Goal: Task Accomplishment & Management: Use online tool/utility

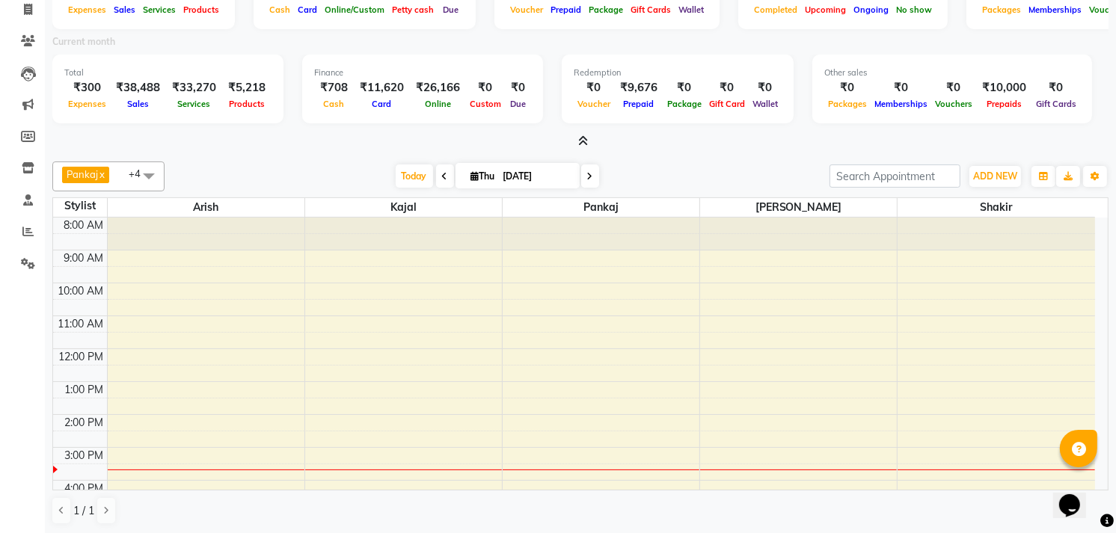
scroll to position [100, 0]
click at [20, 255] on span at bounding box center [28, 263] width 26 height 17
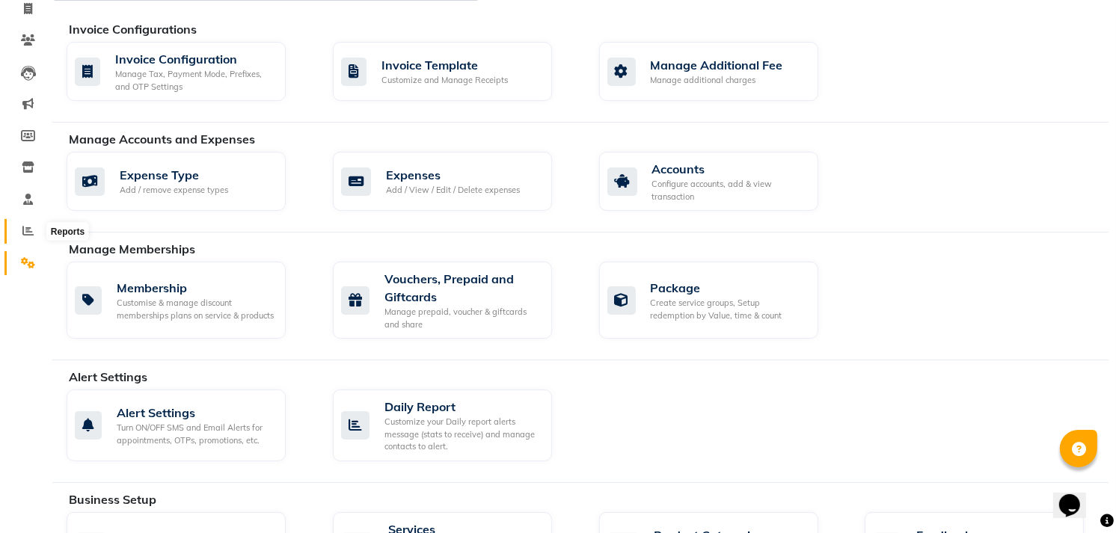
click at [19, 227] on span at bounding box center [28, 231] width 26 height 17
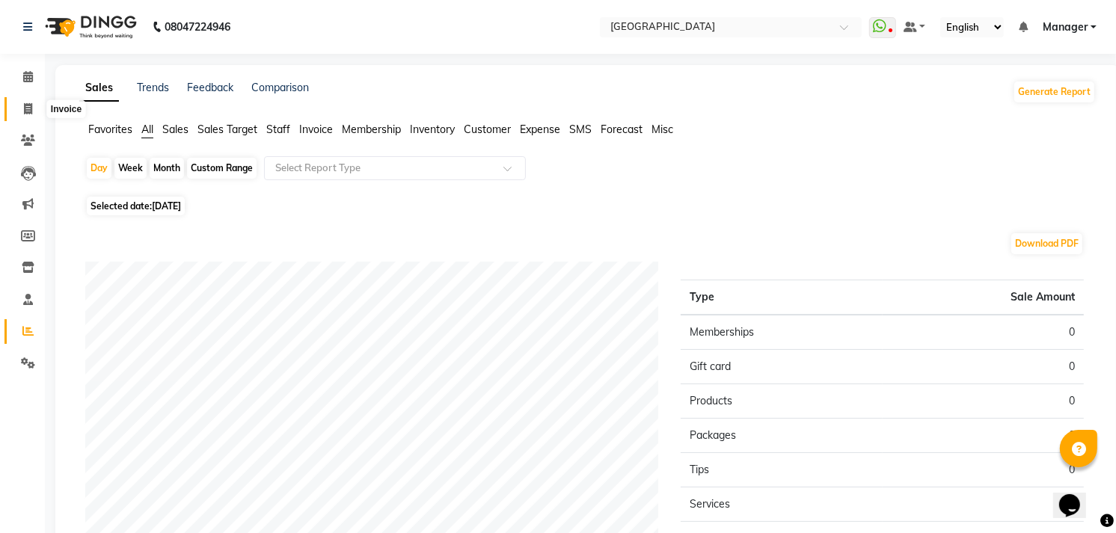
click at [34, 102] on span at bounding box center [28, 109] width 26 height 17
select select "service"
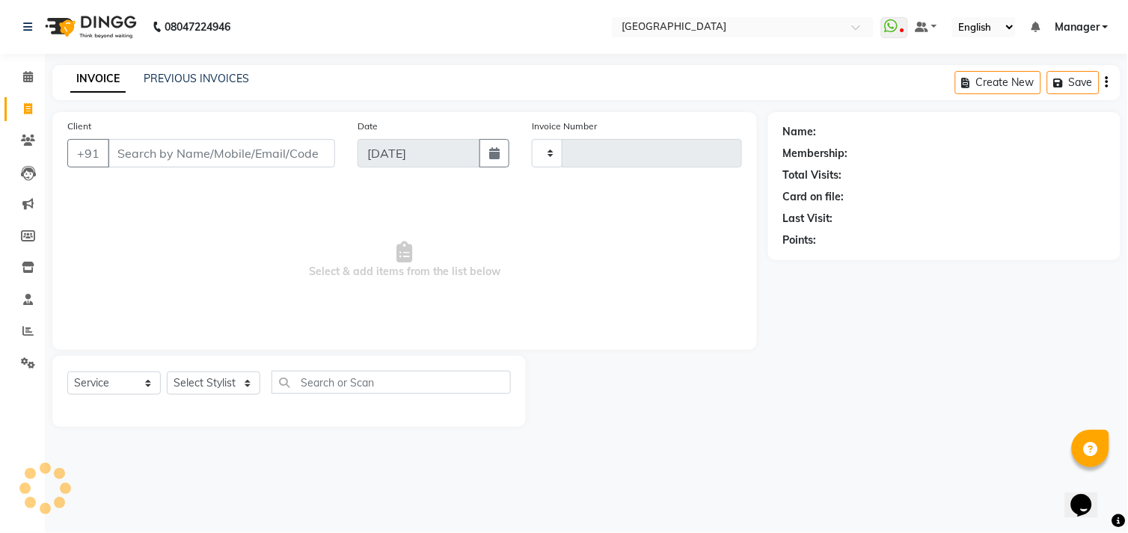
type input "1008"
select select "7871"
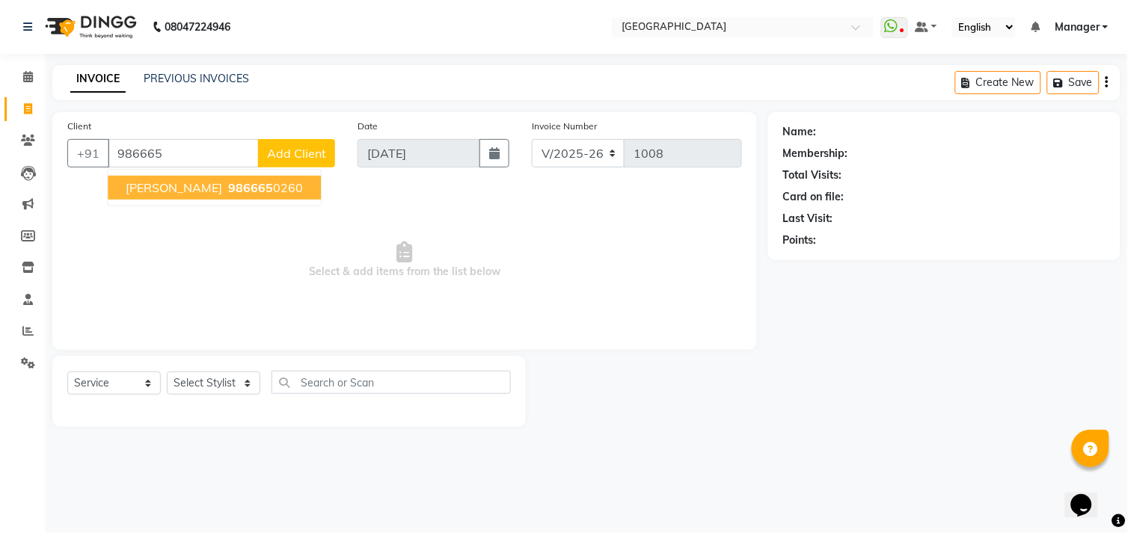
click at [225, 182] on ngb-highlight "986665 0260" at bounding box center [264, 187] width 78 height 15
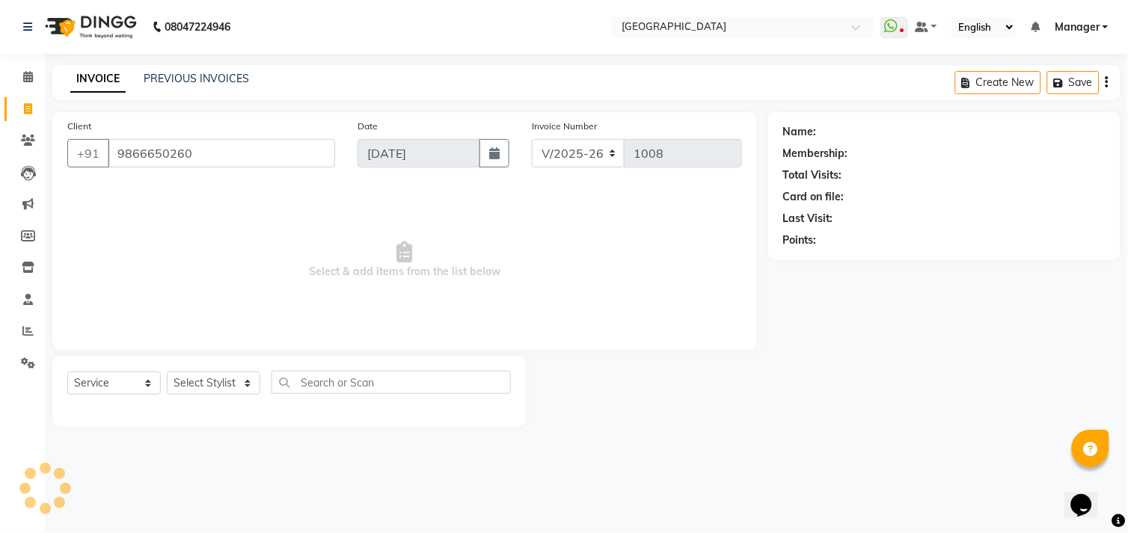
type input "9866650260"
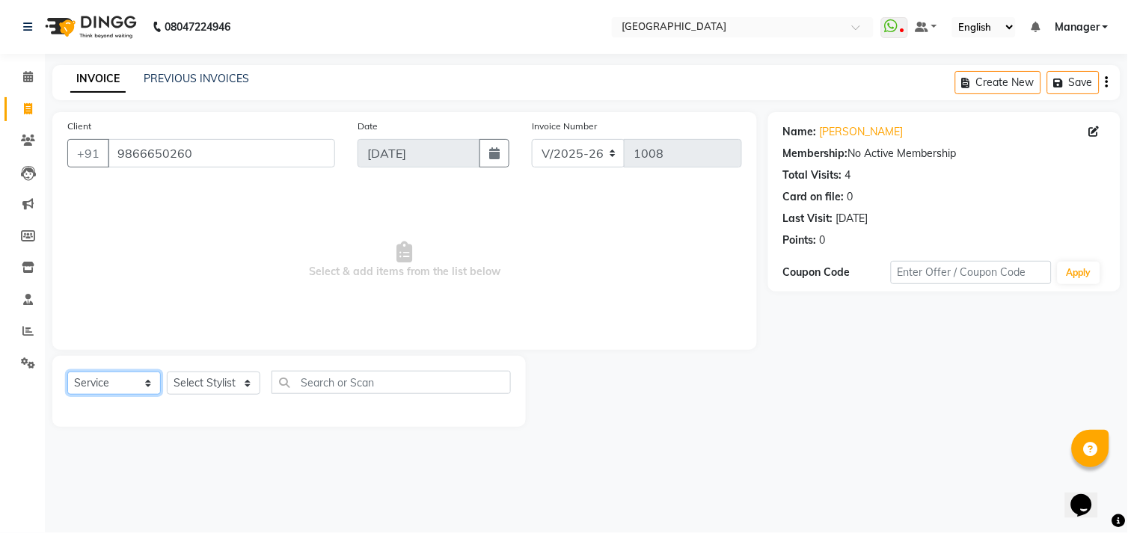
click at [121, 375] on select "Select Service Product Membership Package Voucher Prepaid Gift Card" at bounding box center [113, 383] width 93 height 23
select select "product"
click at [67, 372] on select "Select Service Product Membership Package Voucher Prepaid Gift Card" at bounding box center [113, 383] width 93 height 23
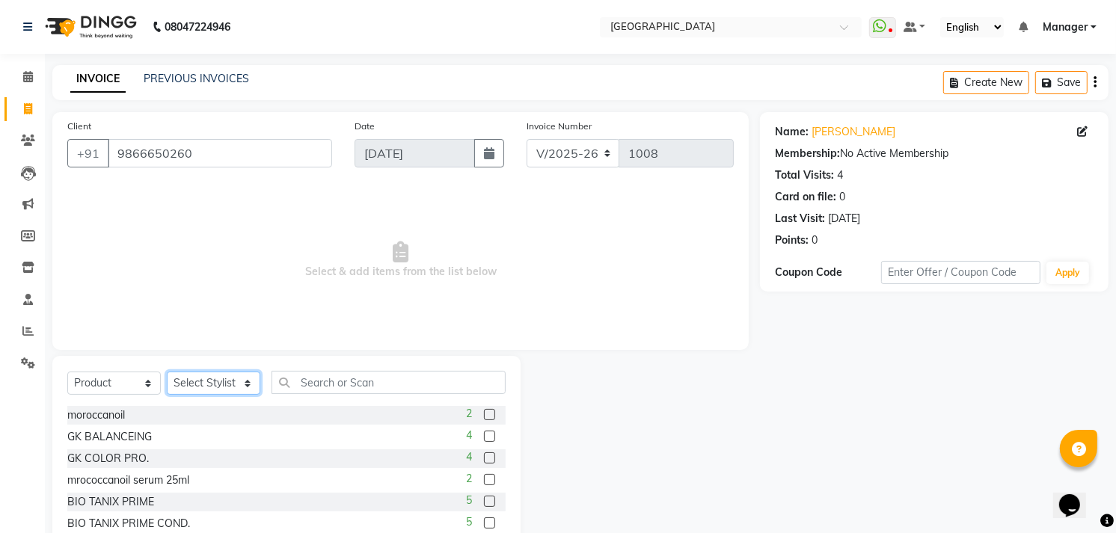
click at [218, 381] on select "Select Stylist [PERSON_NAME] [PERSON_NAME] Manager [PERSON_NAME] [PERSON_NAME] …" at bounding box center [213, 383] width 93 height 23
select select "70686"
click at [167, 372] on select "Select Stylist [PERSON_NAME] [PERSON_NAME] Manager [PERSON_NAME] [PERSON_NAME] …" at bounding box center [213, 383] width 93 height 23
click at [508, 475] on div "Select Service Product Membership Package Voucher Prepaid Gift Card Select Styl…" at bounding box center [286, 466] width 468 height 221
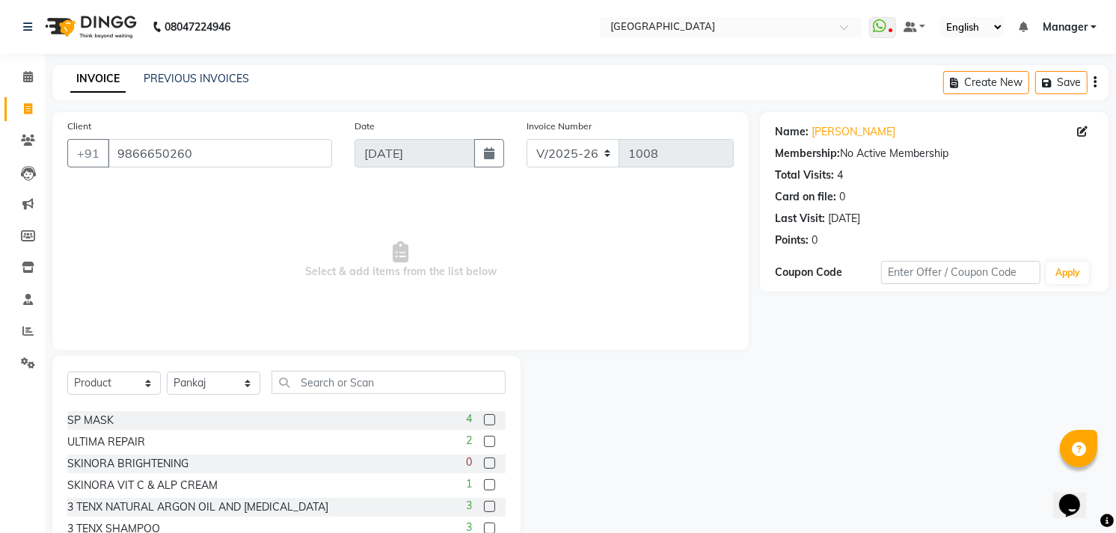
scroll to position [391, 0]
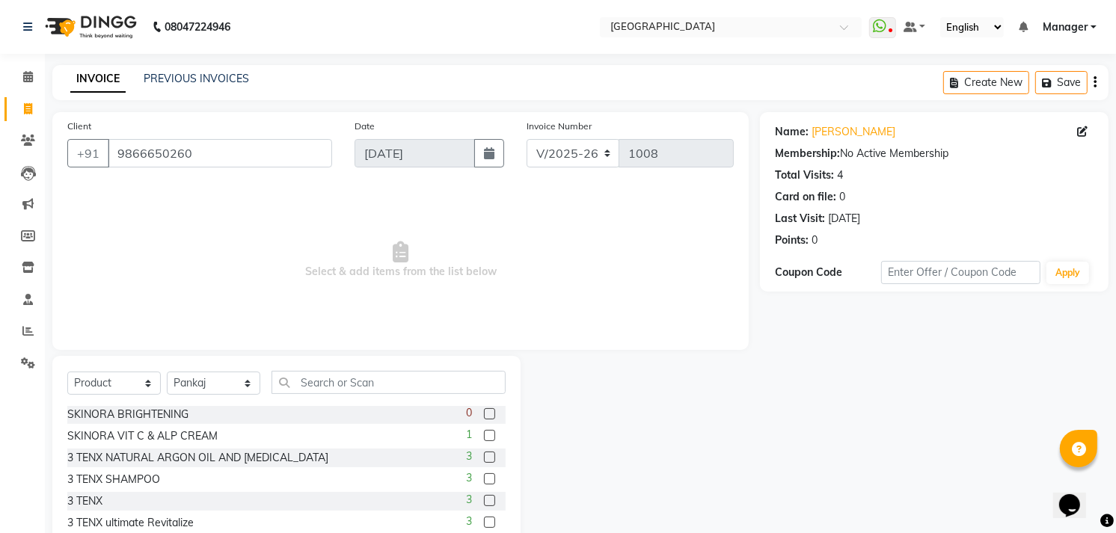
click at [484, 519] on label at bounding box center [489, 522] width 11 height 11
click at [484, 519] on input "checkbox" at bounding box center [489, 523] width 10 height 10
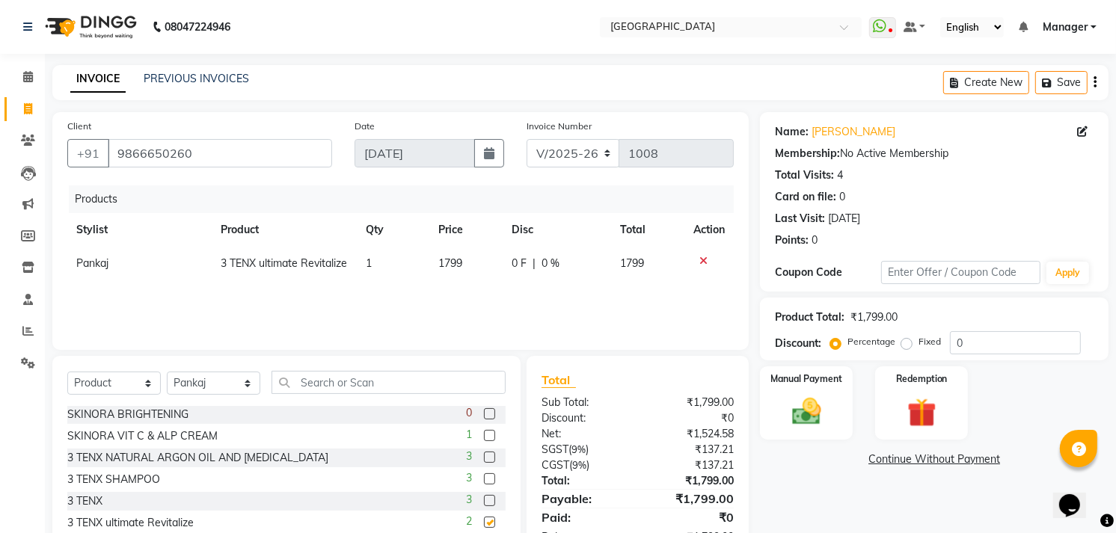
checkbox input "false"
click at [825, 413] on img at bounding box center [806, 412] width 49 height 34
click at [920, 454] on span "CARD" at bounding box center [929, 460] width 32 height 17
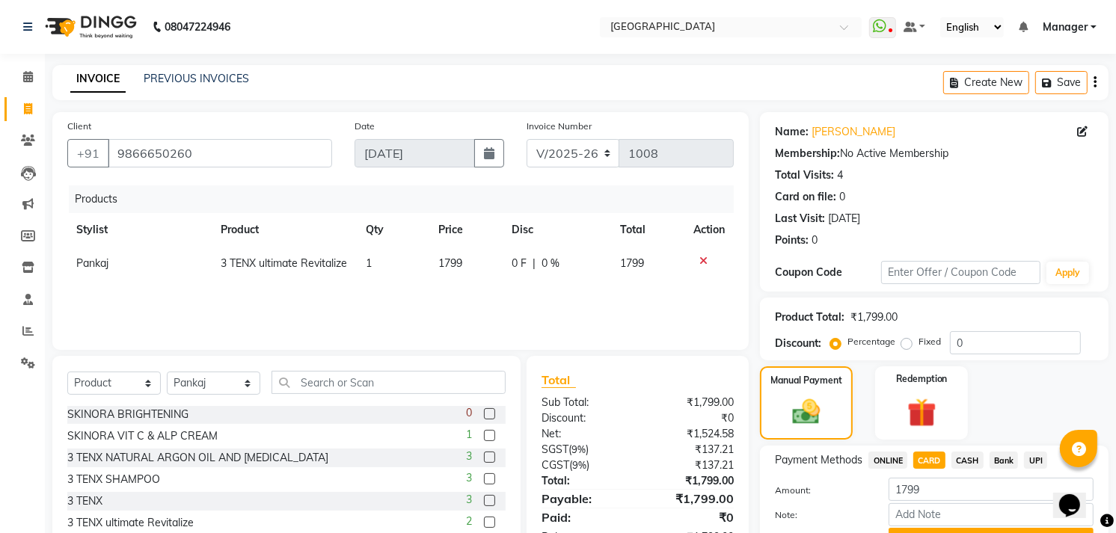
scroll to position [77, 0]
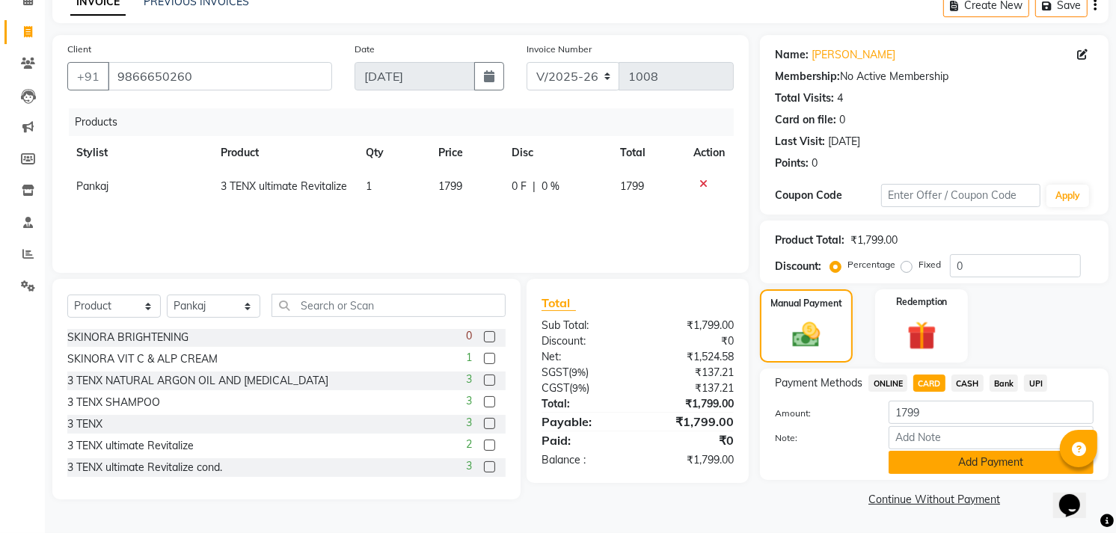
click at [1019, 465] on button "Add Payment" at bounding box center [990, 462] width 205 height 23
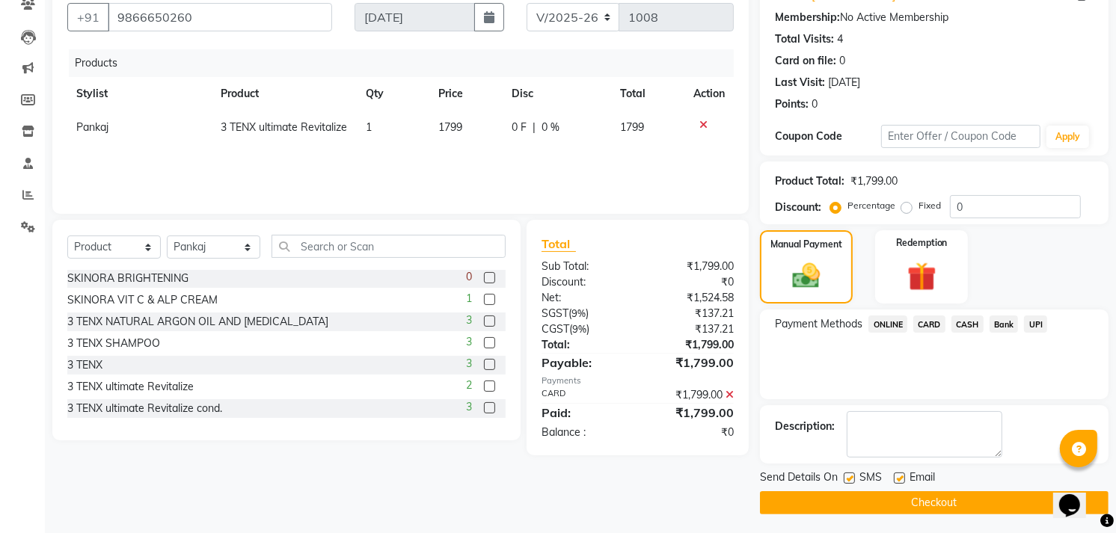
scroll to position [139, 0]
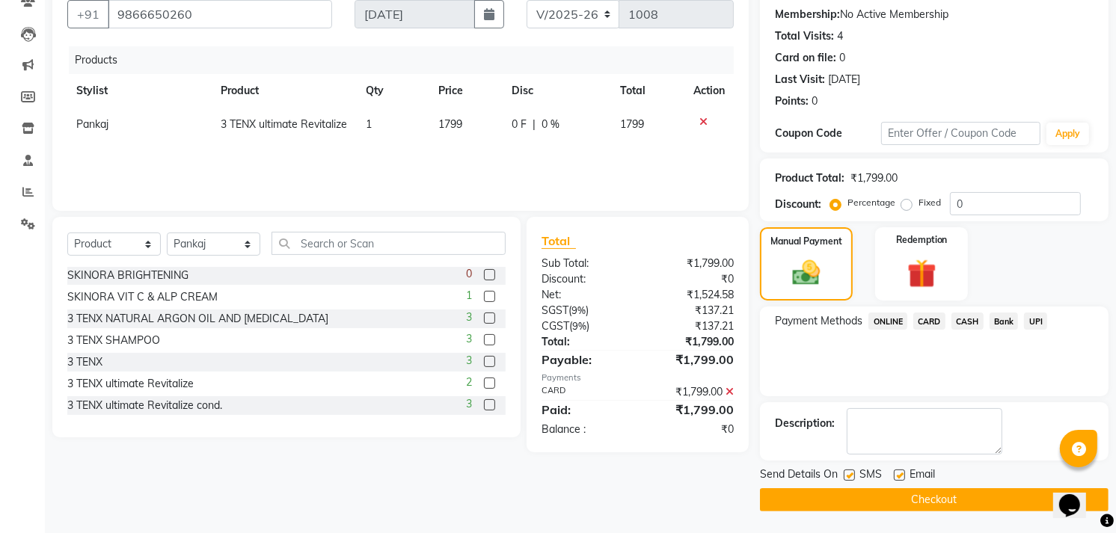
click at [953, 502] on button "Checkout" at bounding box center [934, 499] width 348 height 23
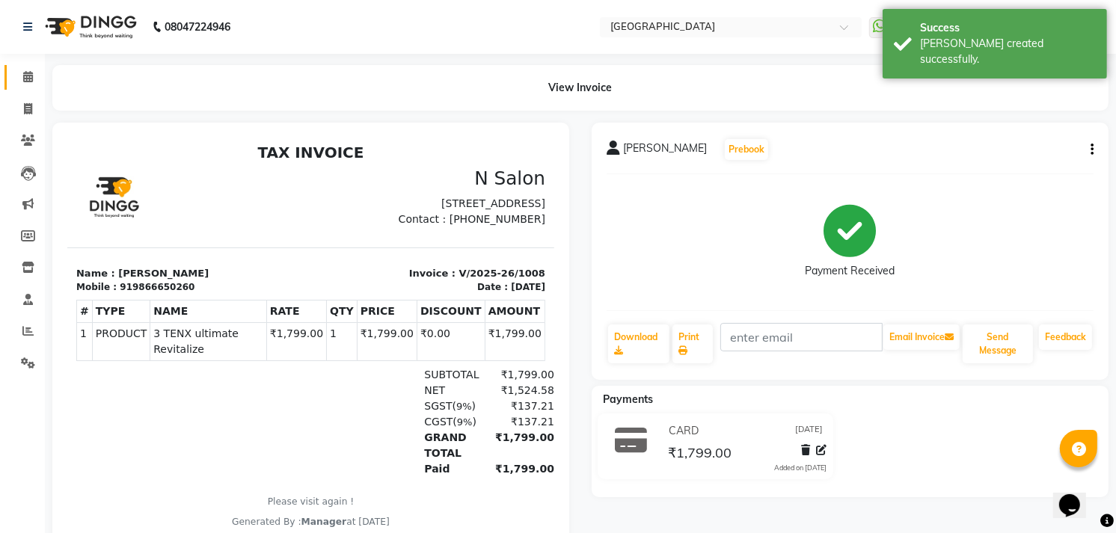
click at [17, 65] on link "Calendar" at bounding box center [22, 77] width 36 height 25
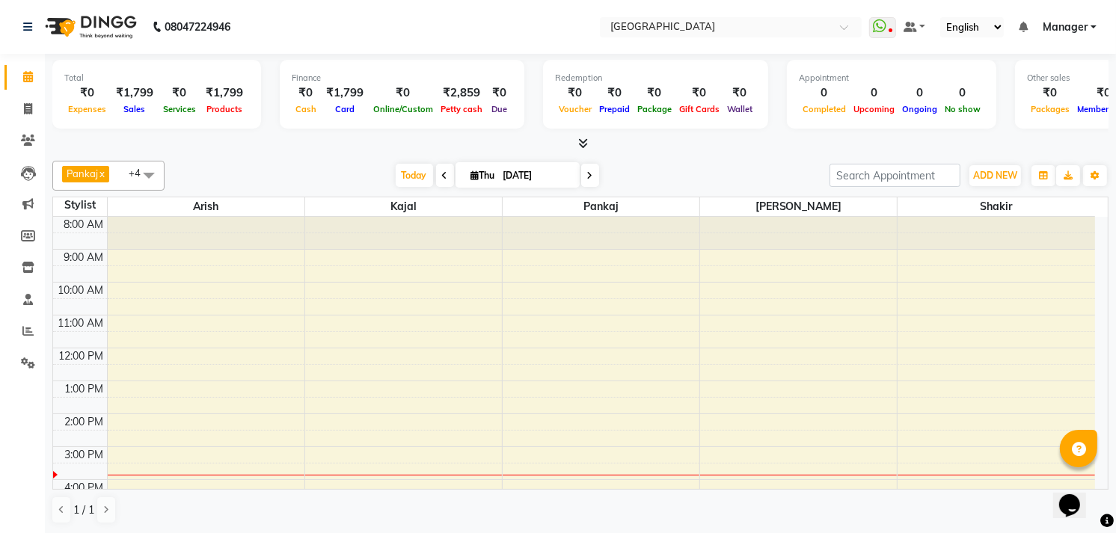
scroll to position [1, 0]
click at [27, 116] on span at bounding box center [28, 108] width 26 height 17
select select "service"
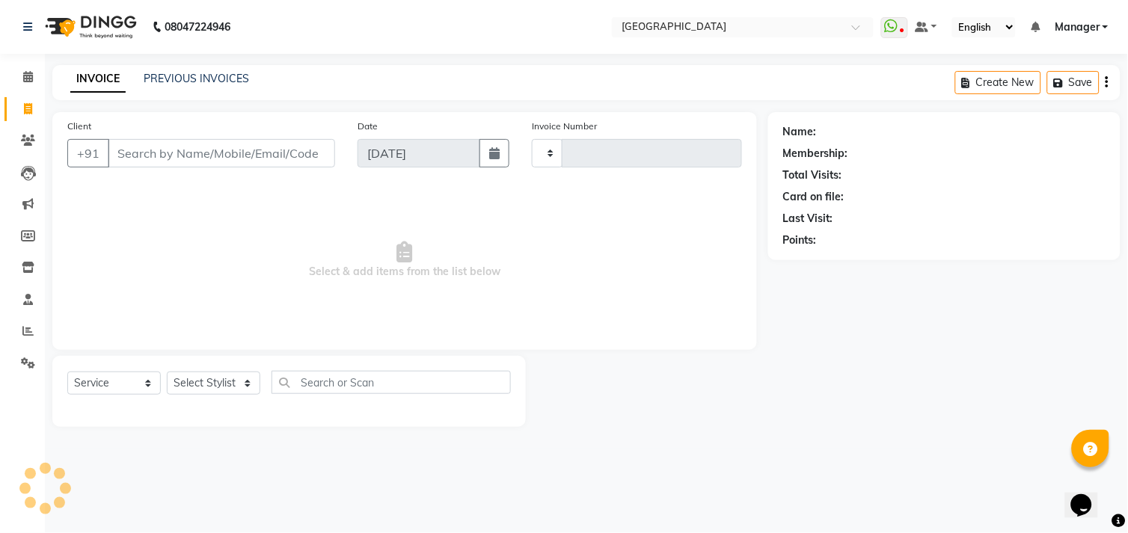
type input "1009"
select select "7871"
click at [27, 65] on link "Calendar" at bounding box center [22, 77] width 36 height 25
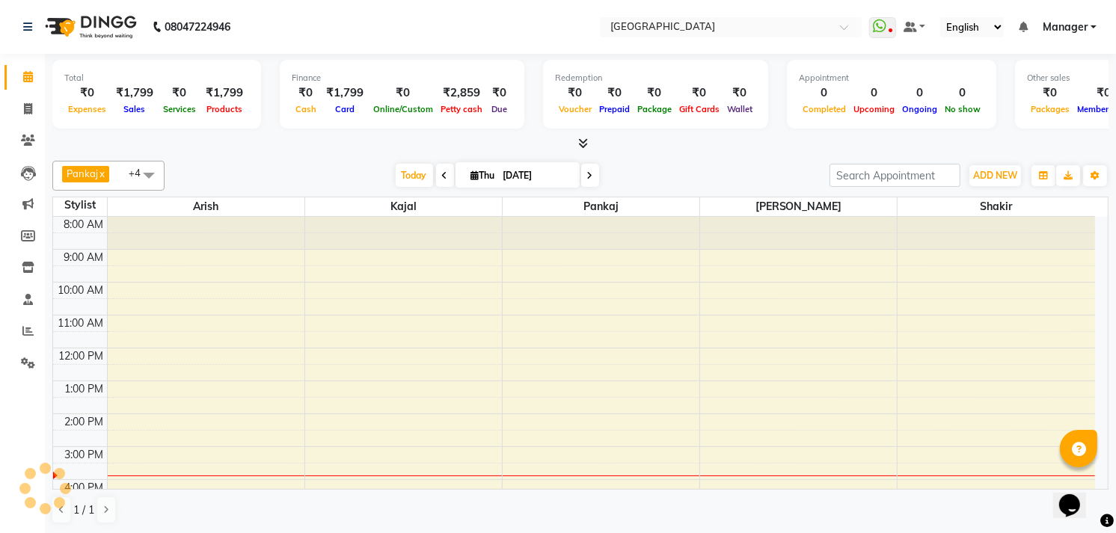
scroll to position [129, 0]
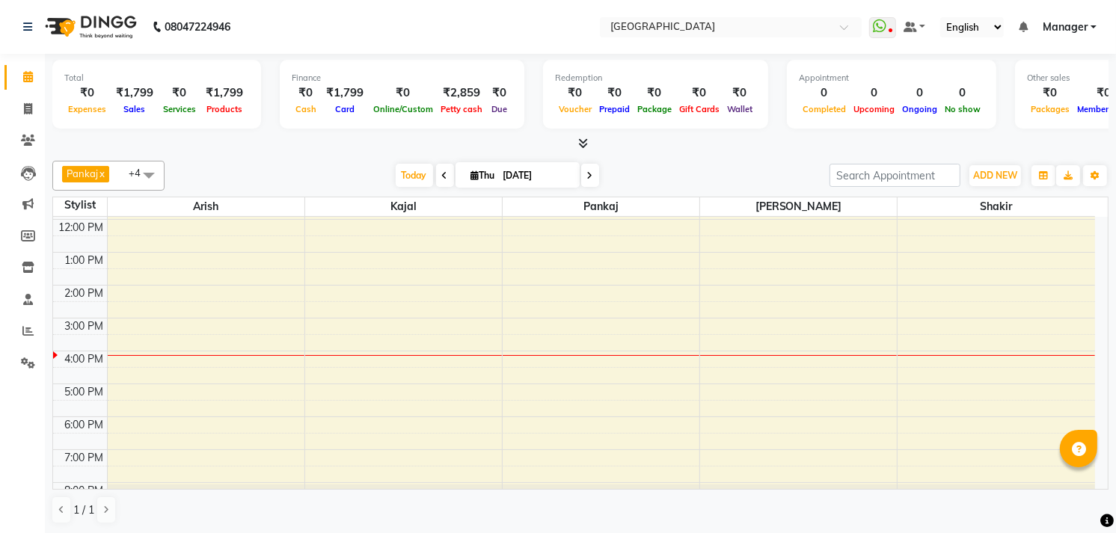
click at [574, 140] on span at bounding box center [581, 144] width 16 height 16
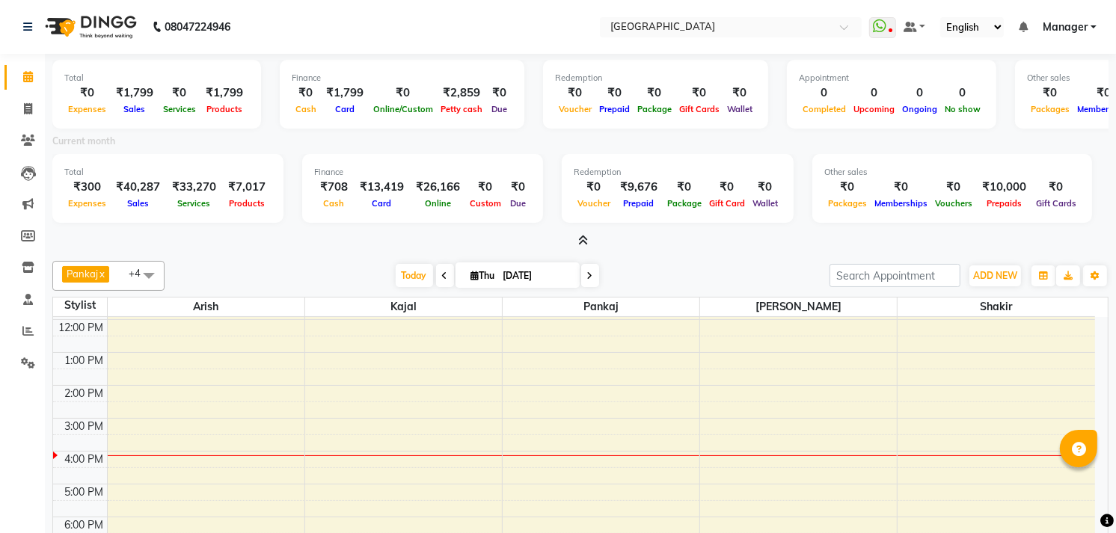
click at [582, 250] on div "Total ₹0 Expenses ₹1,799 Sales ₹0 Services ₹1,799 Products Finance ₹0 Cash ₹1,7…" at bounding box center [580, 344] width 1071 height 580
